Goal: Information Seeking & Learning: Learn about a topic

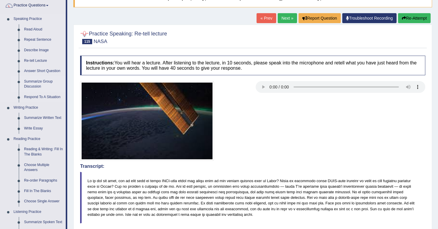
click at [33, 81] on link "Summarize Group Discussion" at bounding box center [43, 85] width 44 height 16
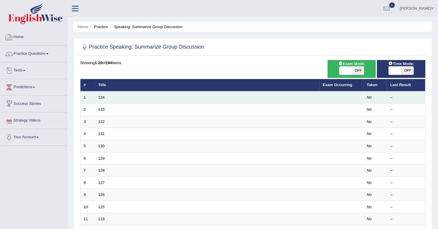
click at [100, 99] on td "134" at bounding box center [207, 98] width 224 height 12
click at [102, 96] on link "134" at bounding box center [101, 97] width 6 height 4
